Goal: Transaction & Acquisition: Purchase product/service

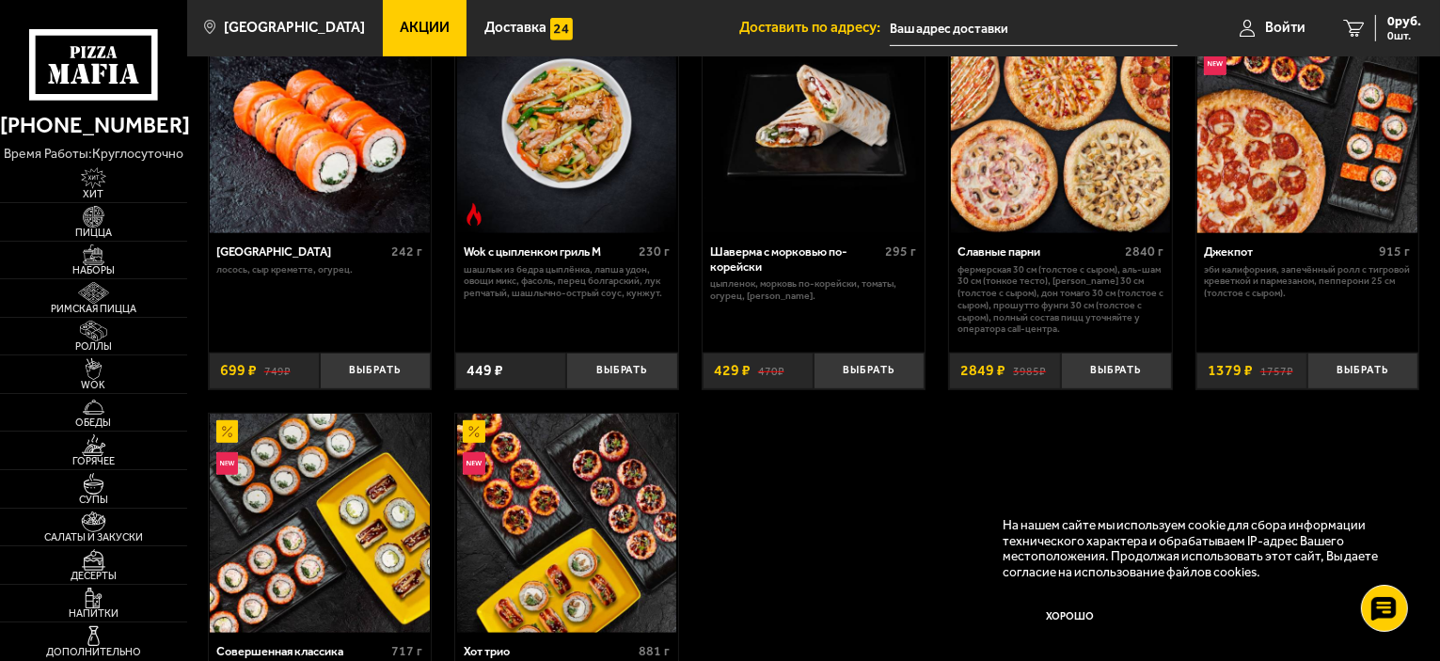
scroll to position [1034, 0]
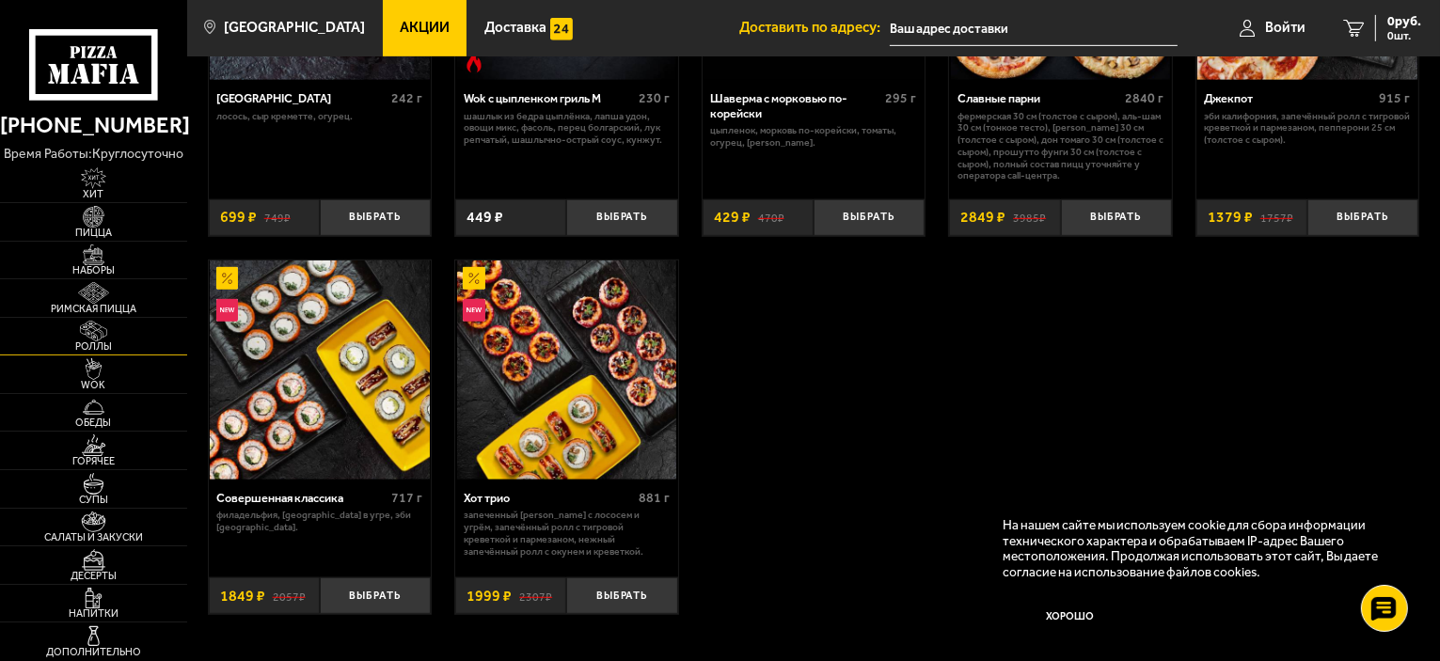
click at [92, 335] on img at bounding box center [93, 332] width 57 height 22
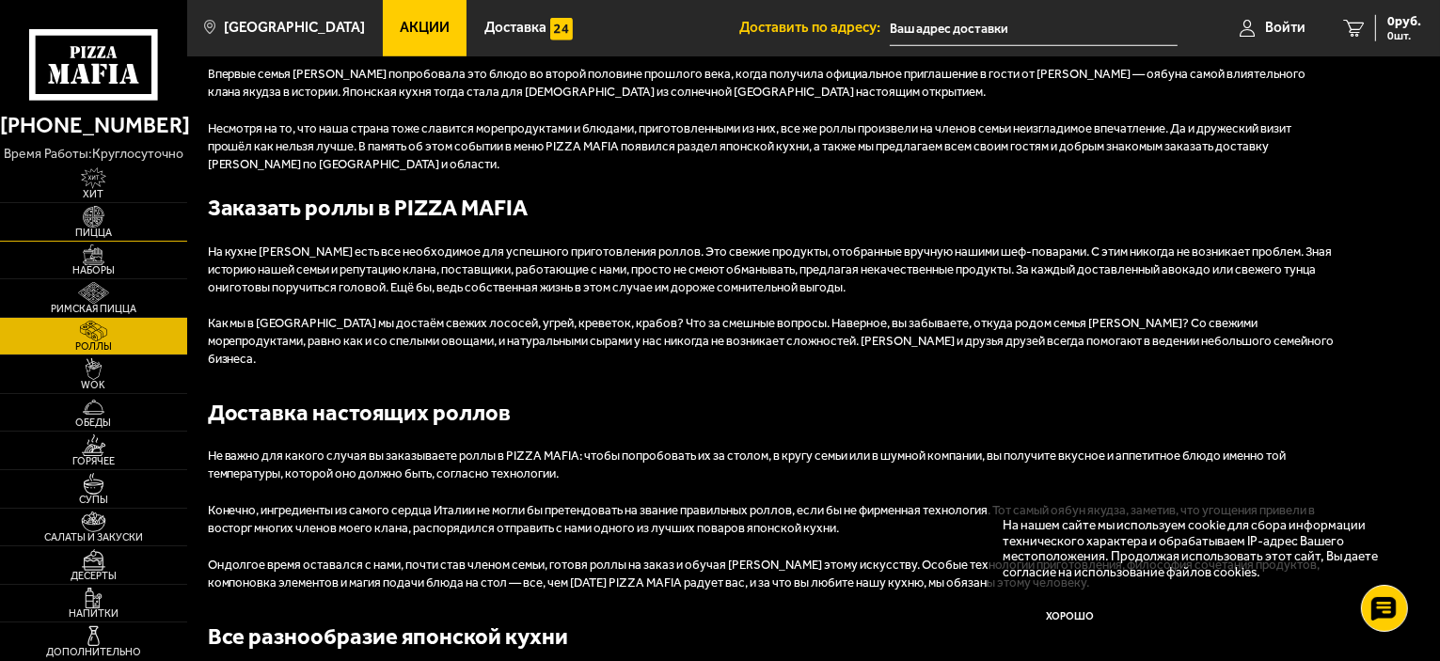
scroll to position [1599, 0]
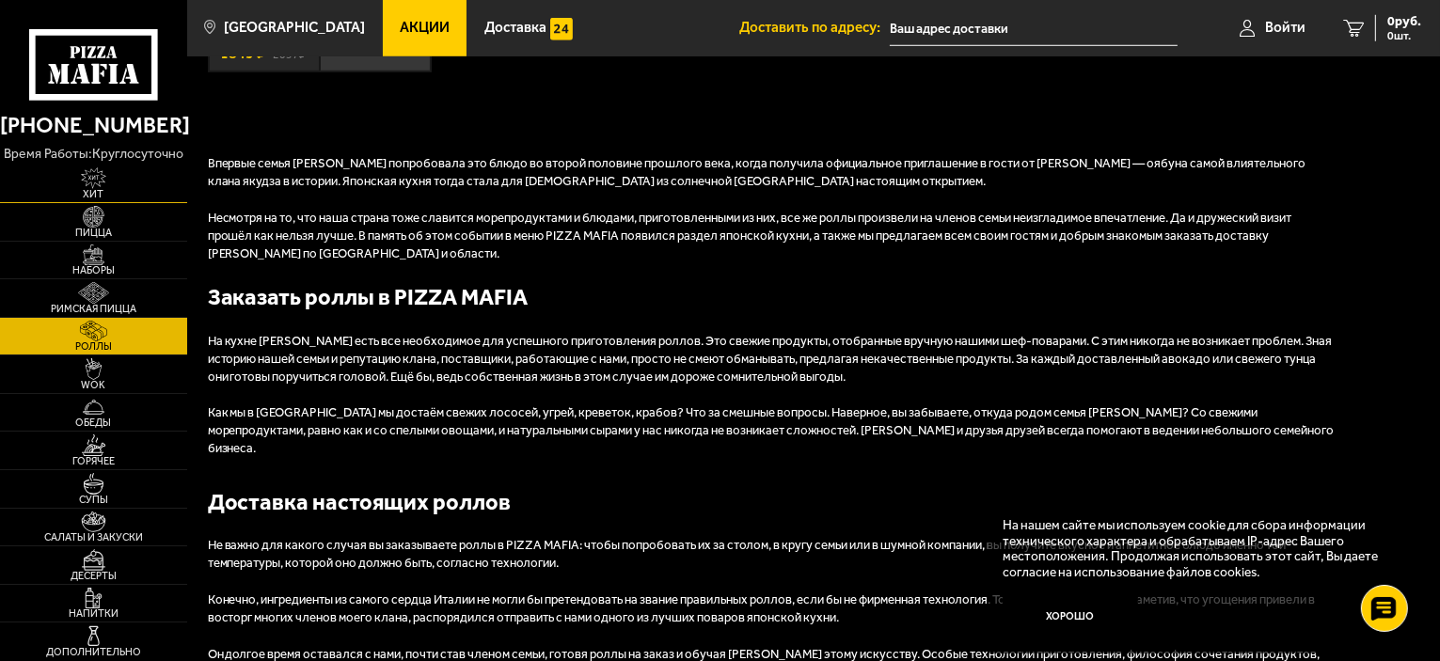
click at [96, 183] on img at bounding box center [93, 178] width 57 height 22
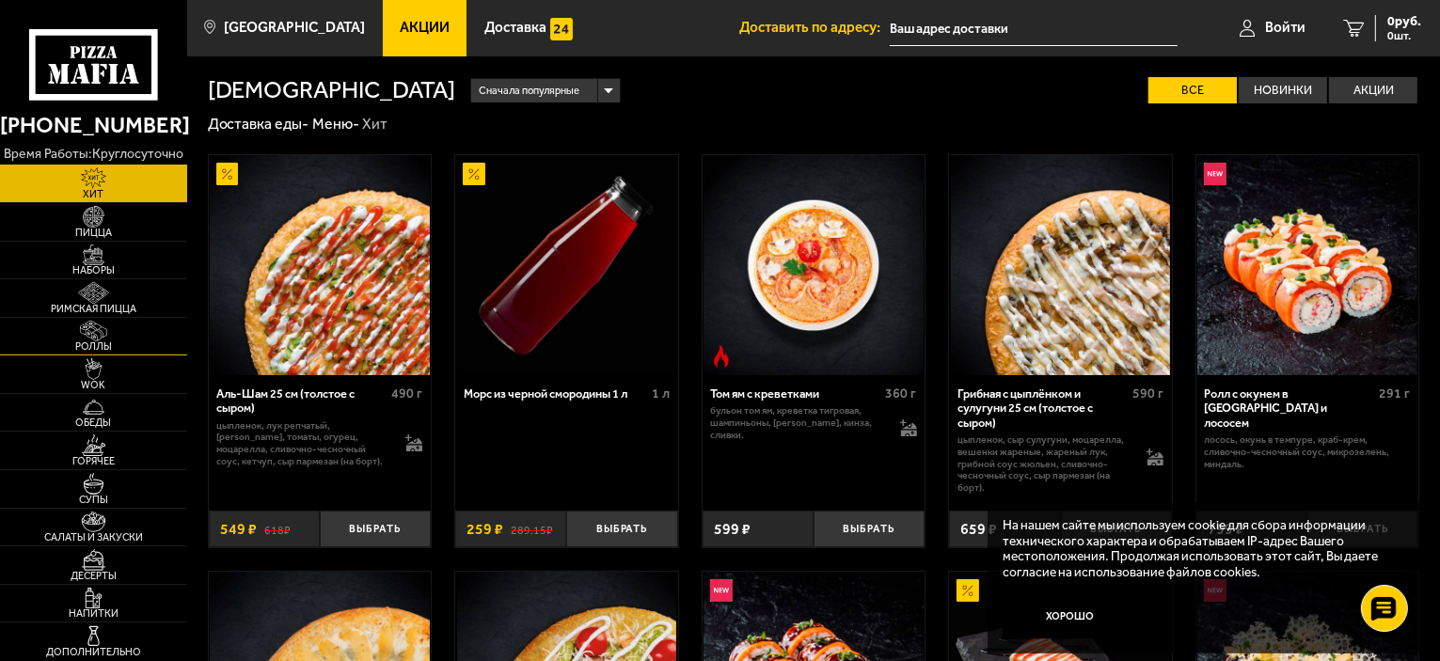
click at [102, 330] on img at bounding box center [93, 332] width 57 height 22
